Goal: Information Seeking & Learning: Learn about a topic

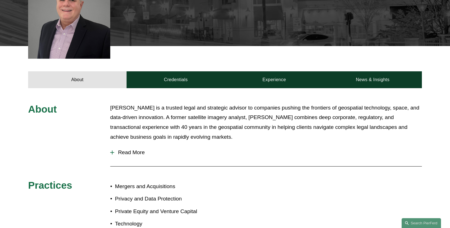
scroll to position [176, 0]
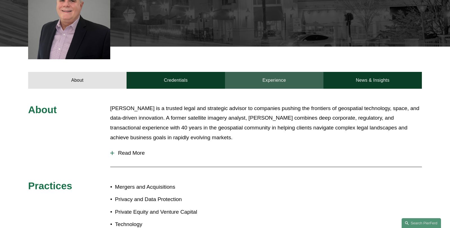
click at [270, 80] on link "Experience" at bounding box center [274, 80] width 98 height 17
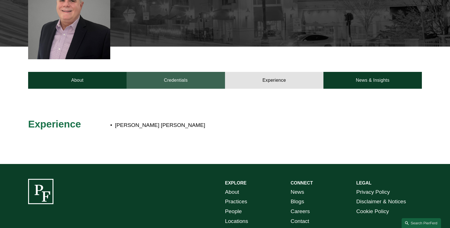
click at [176, 80] on link "Credentials" at bounding box center [176, 80] width 98 height 17
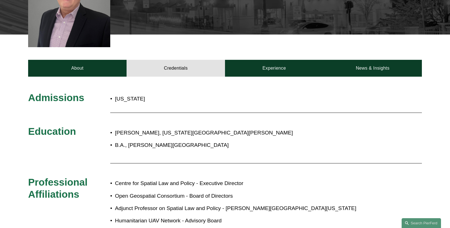
scroll to position [137, 0]
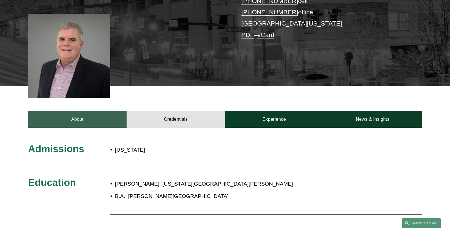
click at [77, 120] on link "About" at bounding box center [77, 119] width 98 height 17
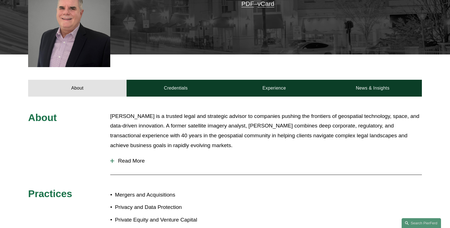
scroll to position [166, 0]
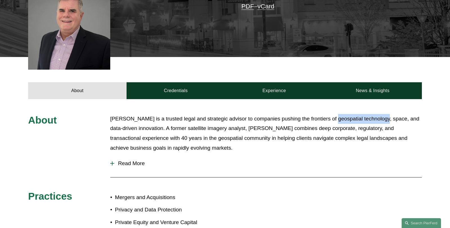
drag, startPoint x: 330, startPoint y: 120, endPoint x: 383, endPoint y: 120, distance: 52.9
click at [383, 120] on p "Kevin Pomfret is a trusted legal and strategic advisor to companies pushing the…" at bounding box center [266, 133] width 312 height 39
copy p "geospatial technology"
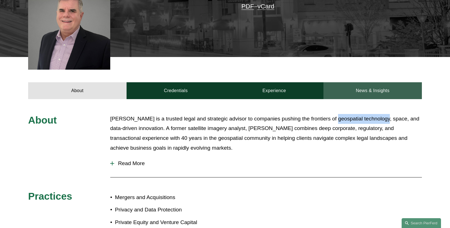
click at [366, 91] on link "News & Insights" at bounding box center [373, 90] width 98 height 17
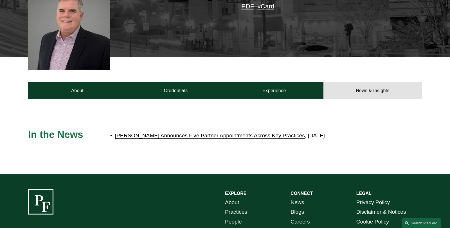
click at [255, 136] on link "[PERSON_NAME] Announces Five Partner Appointments Across Key Practices" at bounding box center [210, 136] width 190 height 6
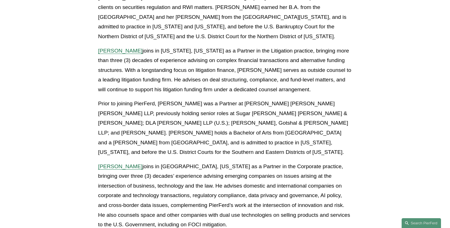
scroll to position [399, 0]
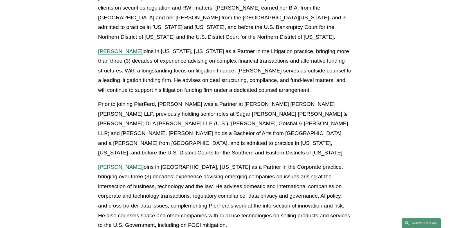
click at [112, 48] on span "[PERSON_NAME]" at bounding box center [120, 51] width 44 height 6
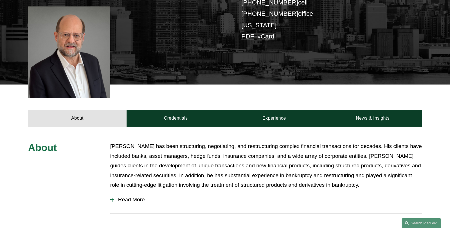
scroll to position [148, 0]
